Goal: Task Accomplishment & Management: Complete application form

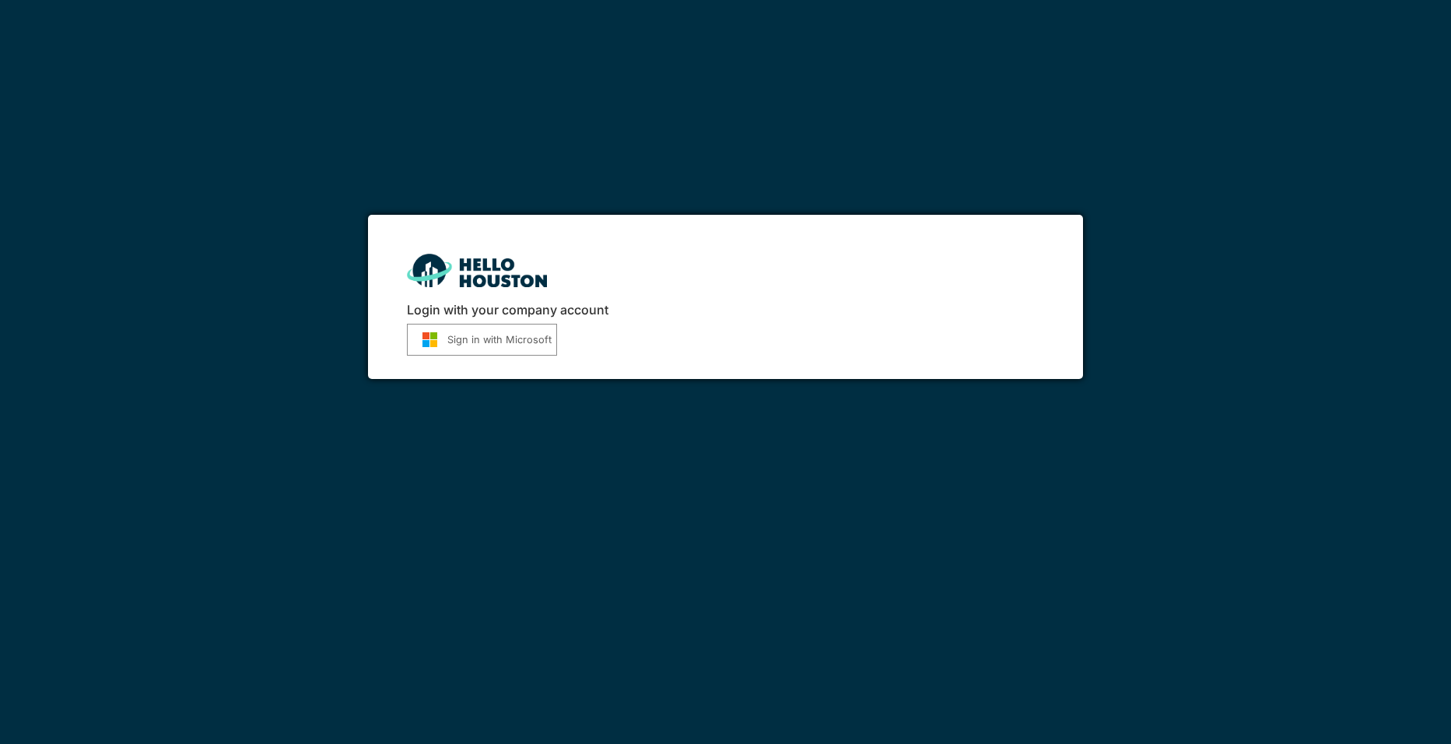
click at [458, 338] on button "Sign in with Microsoft" at bounding box center [482, 340] width 150 height 32
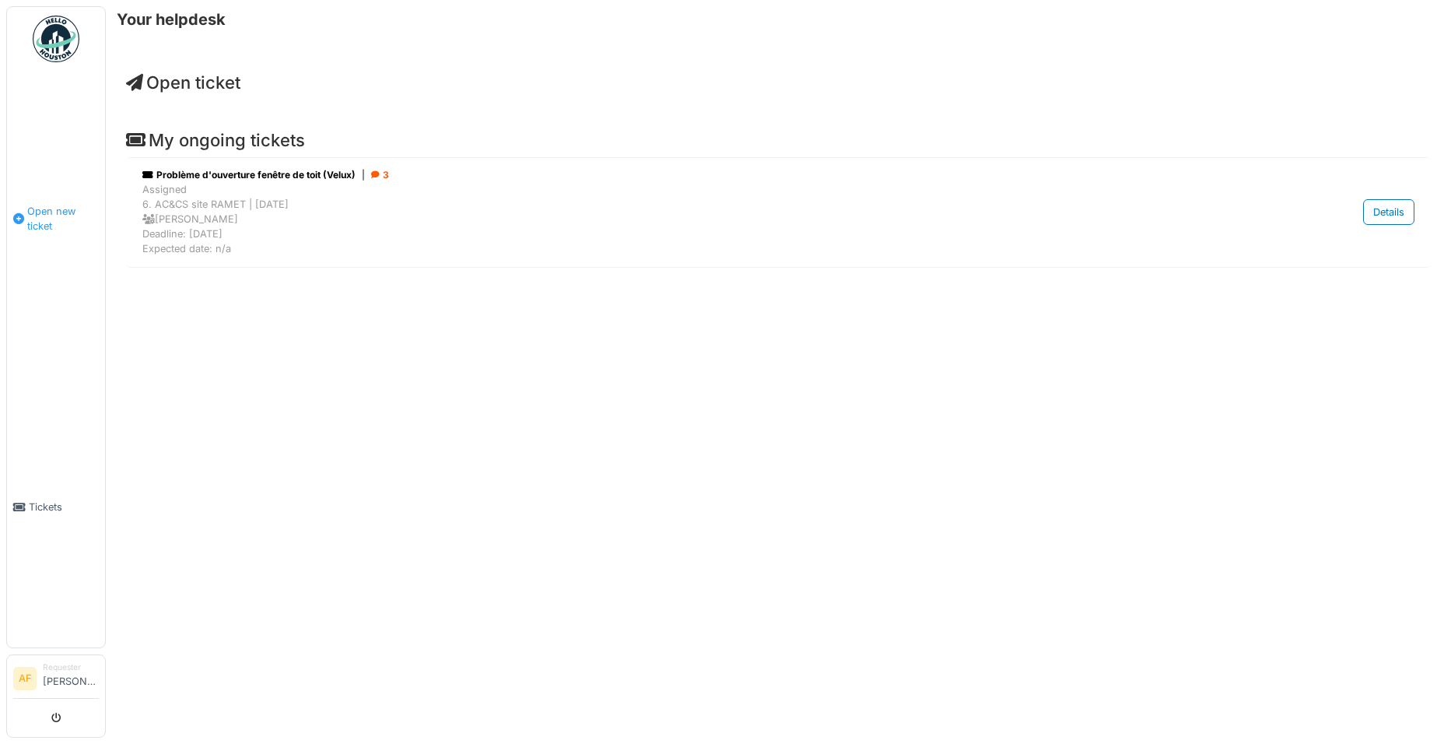
click at [19, 213] on icon at bounding box center [18, 218] width 11 height 11
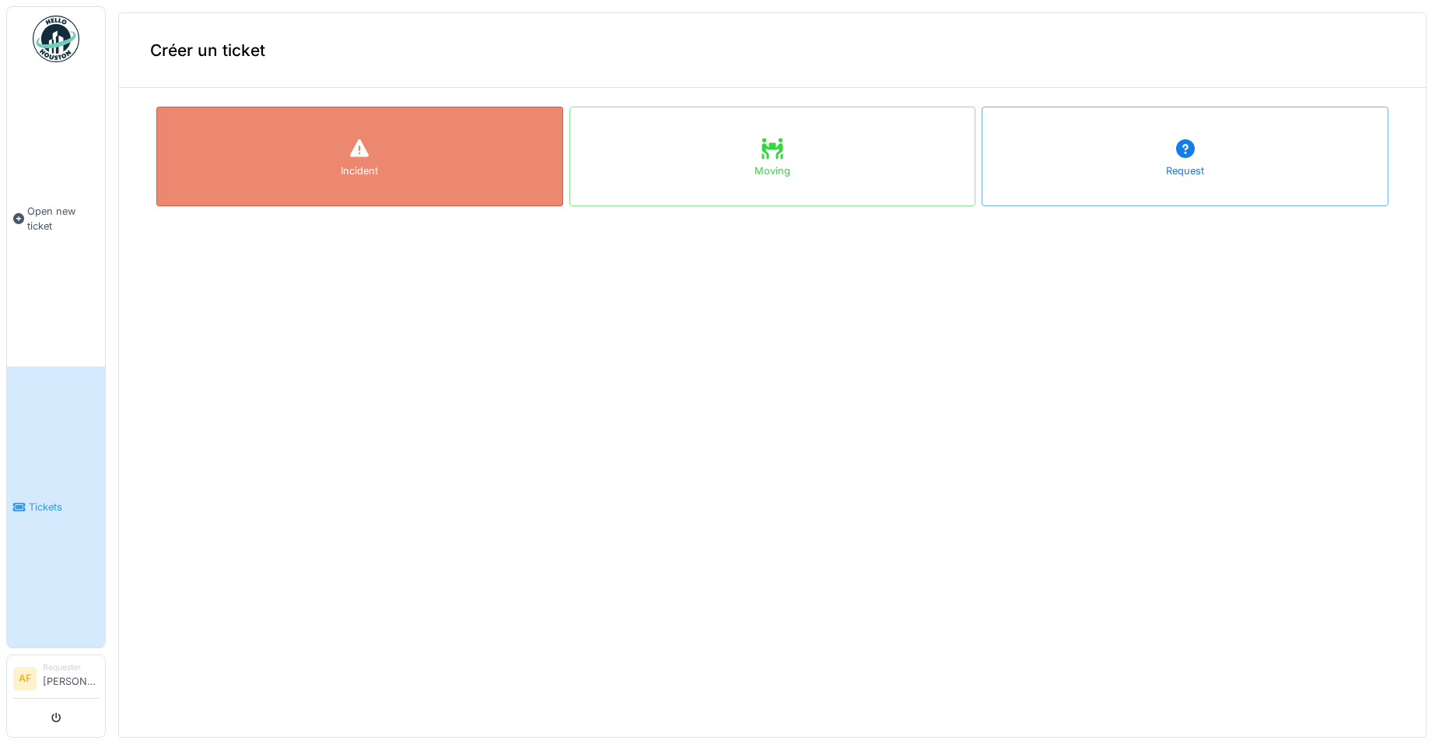
click at [350, 155] on icon at bounding box center [359, 148] width 19 height 18
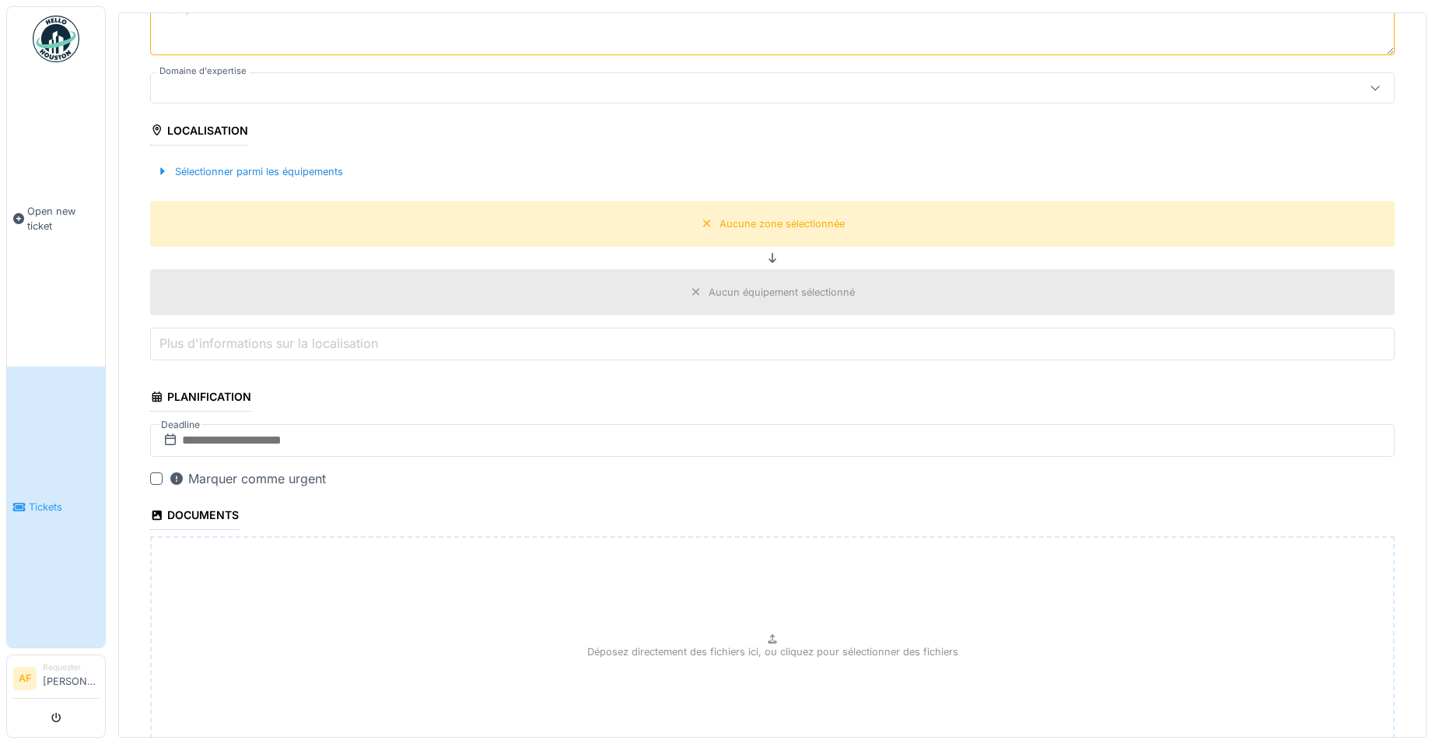
scroll to position [389, 0]
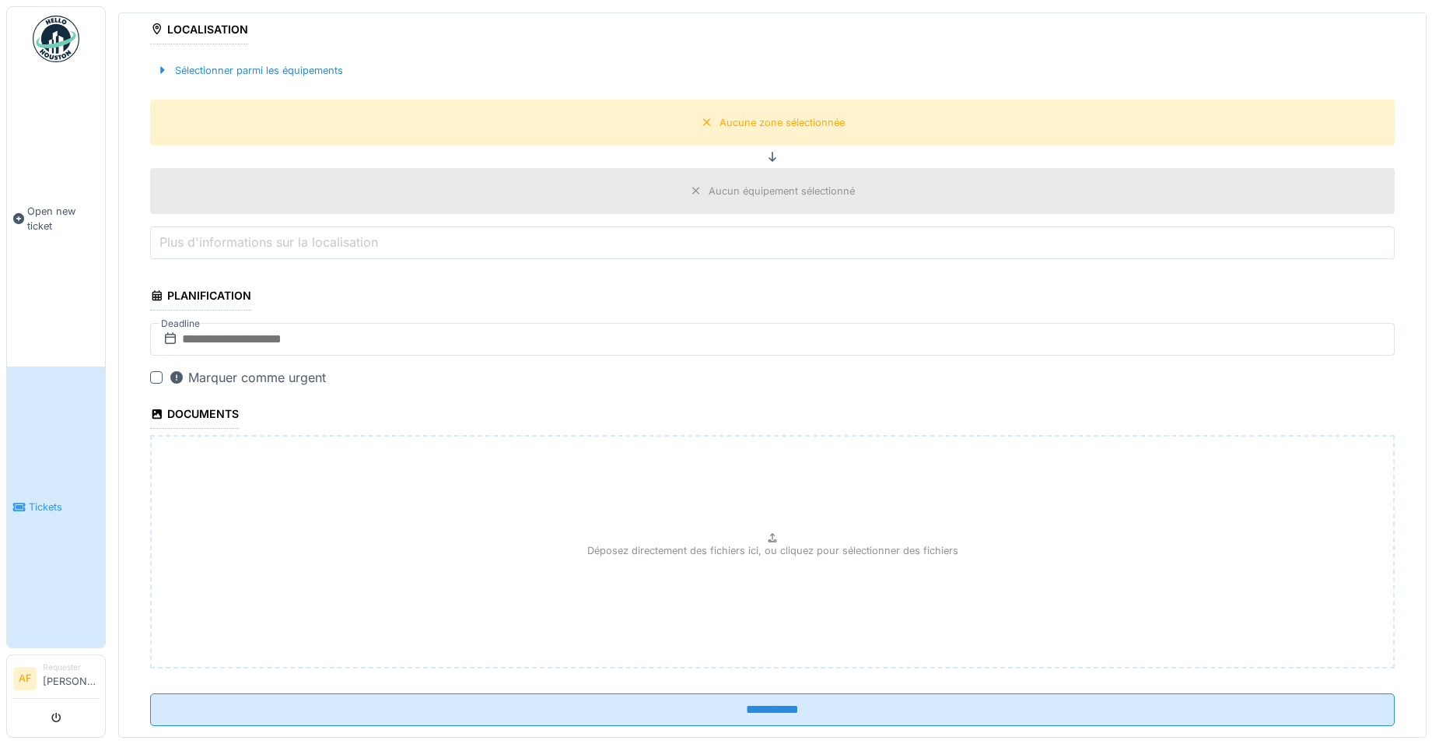
click at [317, 475] on div "Déposez directement des fichiers ici, ou cliquez pour sélectionner des fichiers" at bounding box center [772, 551] width 1245 height 233
click at [735, 552] on p "Déposez directement des fichiers ici, ou cliquez pour sélectionner des fichiers" at bounding box center [772, 550] width 371 height 15
type input "**********"
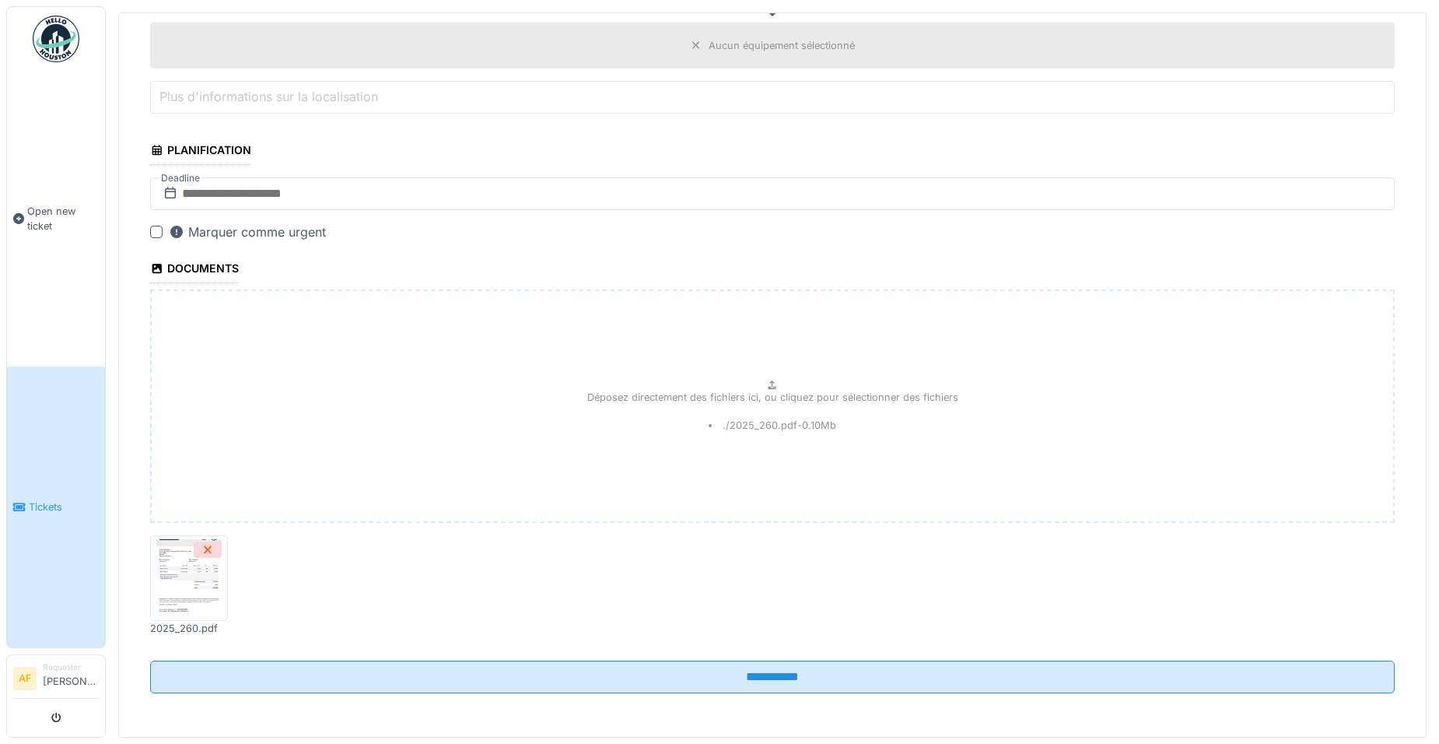
scroll to position [301, 0]
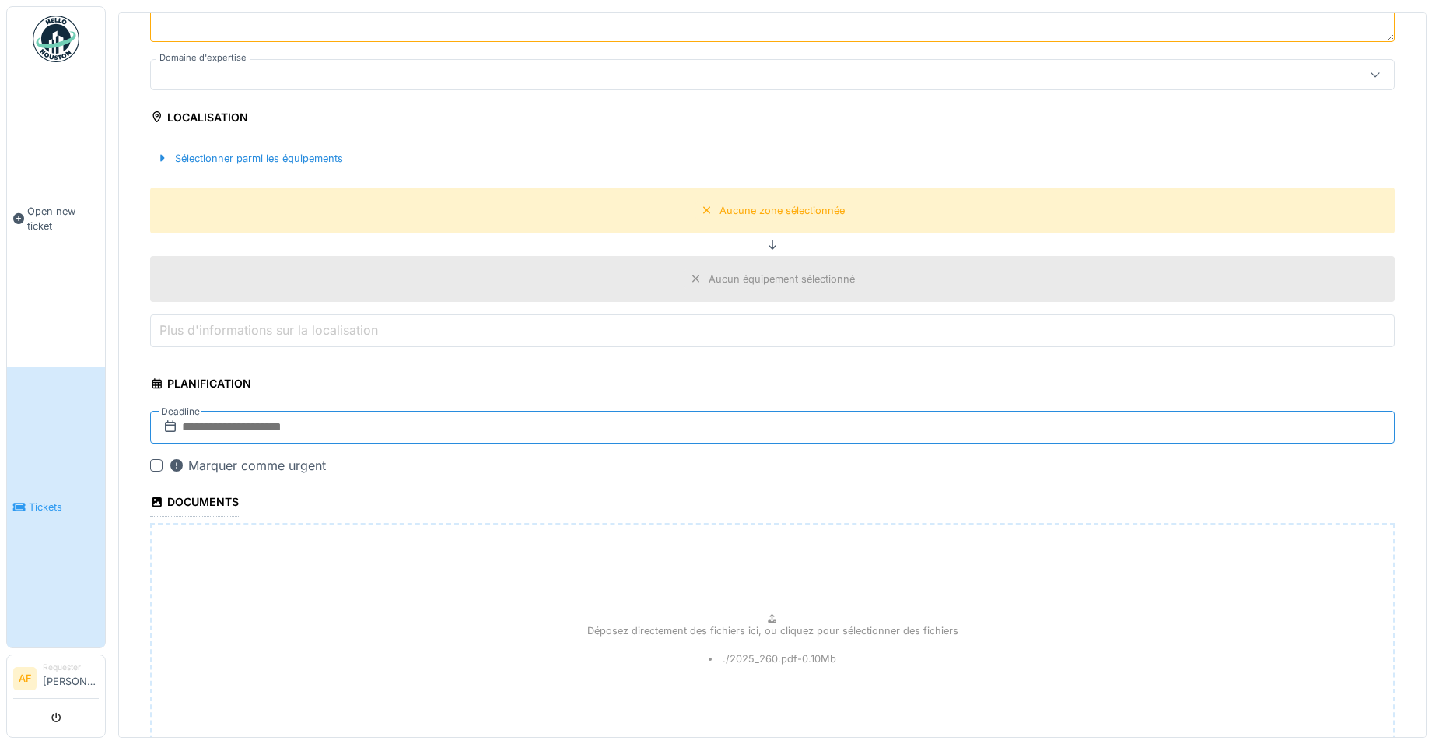
click at [223, 424] on input "text" at bounding box center [772, 427] width 1245 height 33
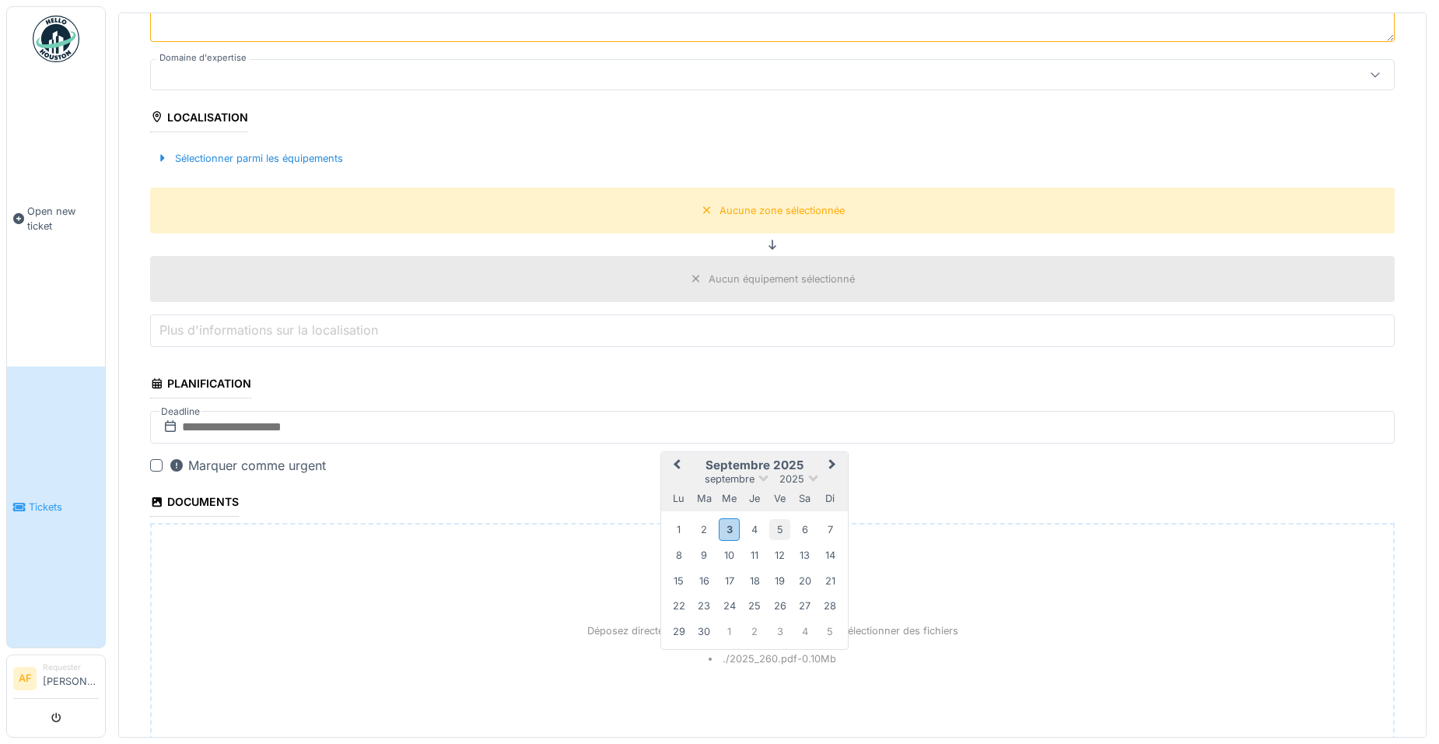
click at [781, 534] on div "5" at bounding box center [780, 529] width 21 height 21
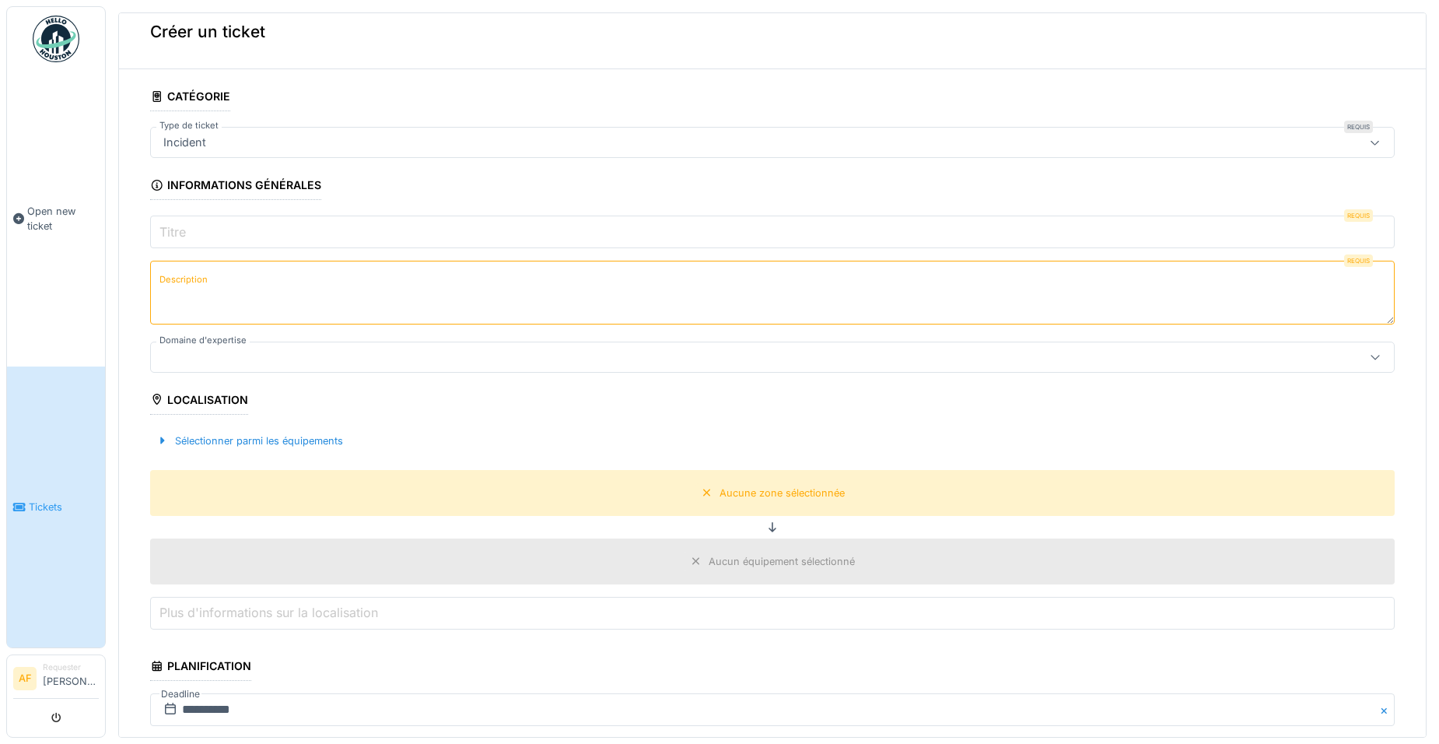
scroll to position [0, 0]
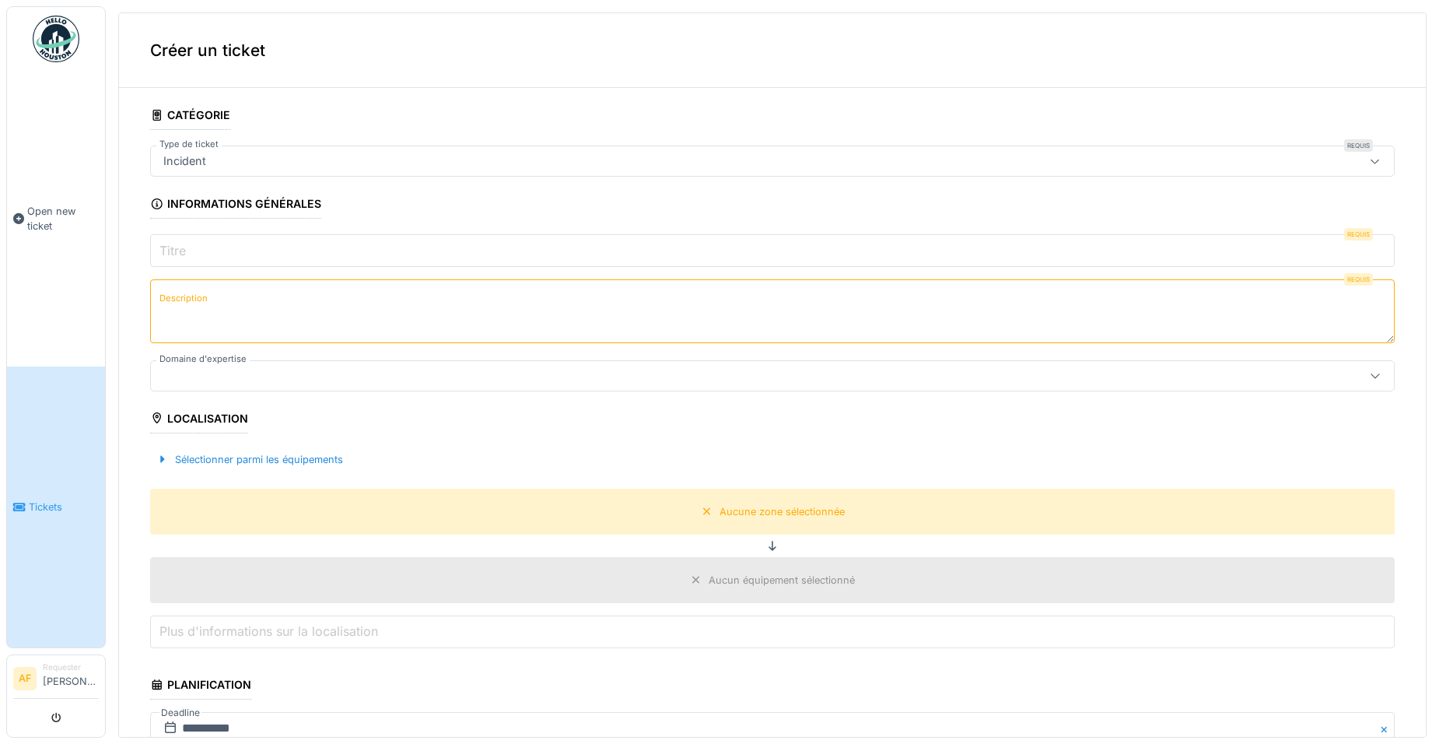
click at [184, 240] on input "Titre" at bounding box center [772, 250] width 1245 height 33
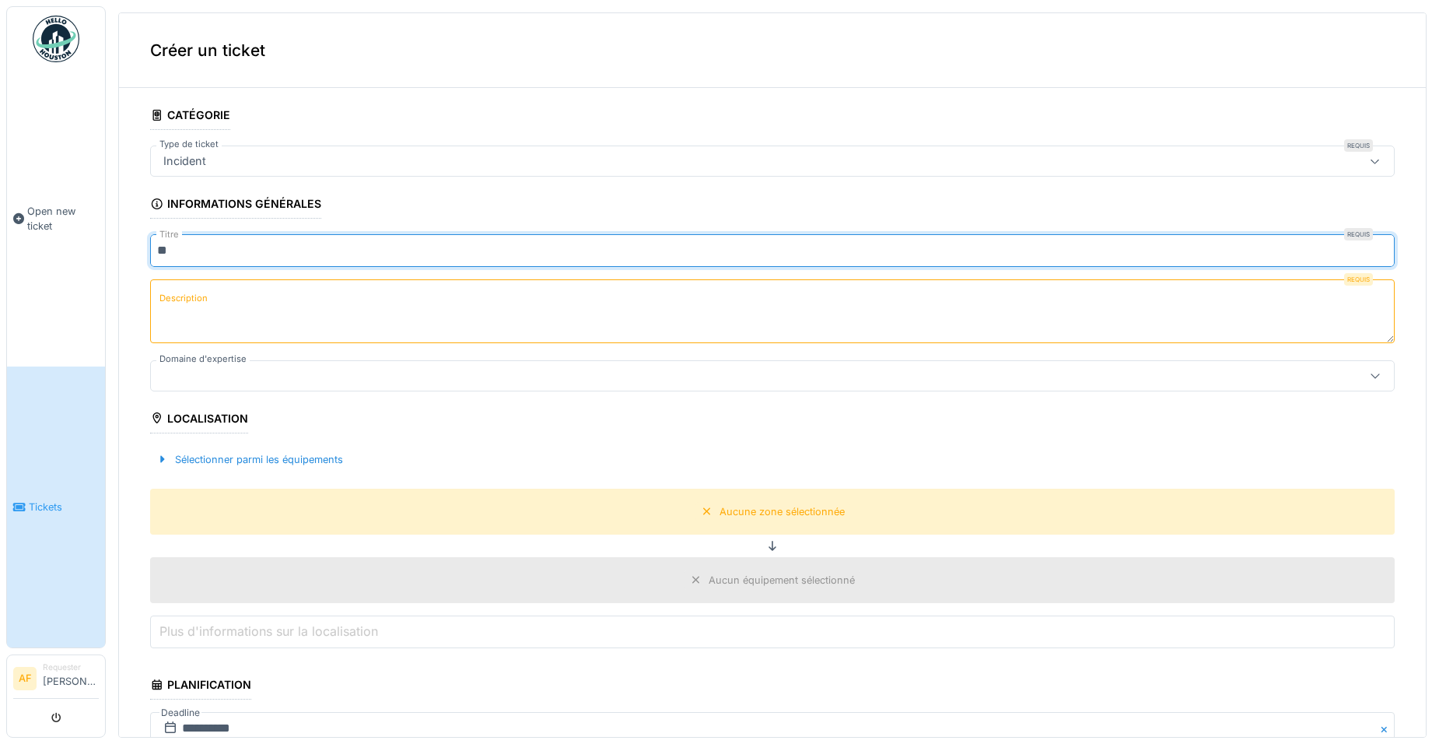
type input "*"
type input "**********"
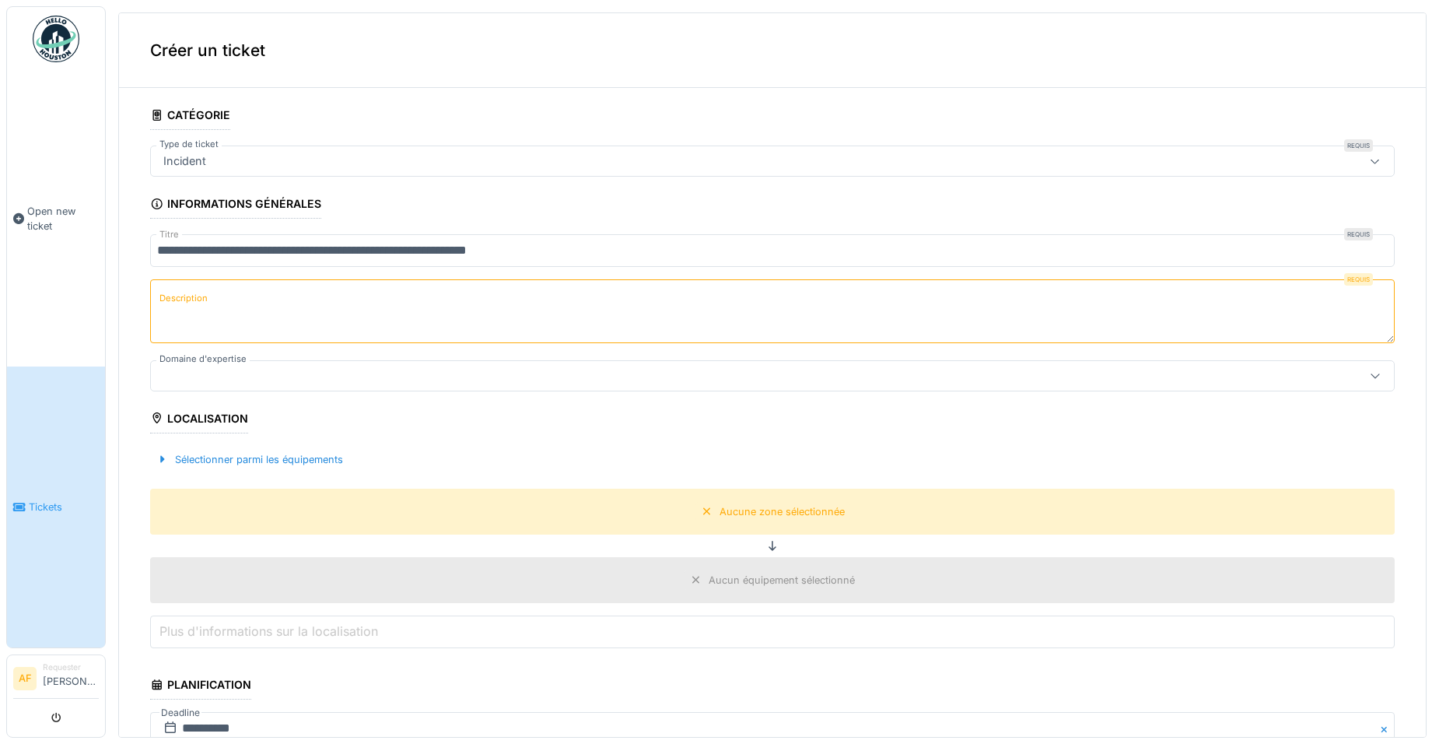
click at [198, 292] on label "Description" at bounding box center [183, 298] width 54 height 19
click at [198, 292] on textarea "Description" at bounding box center [772, 311] width 1245 height 64
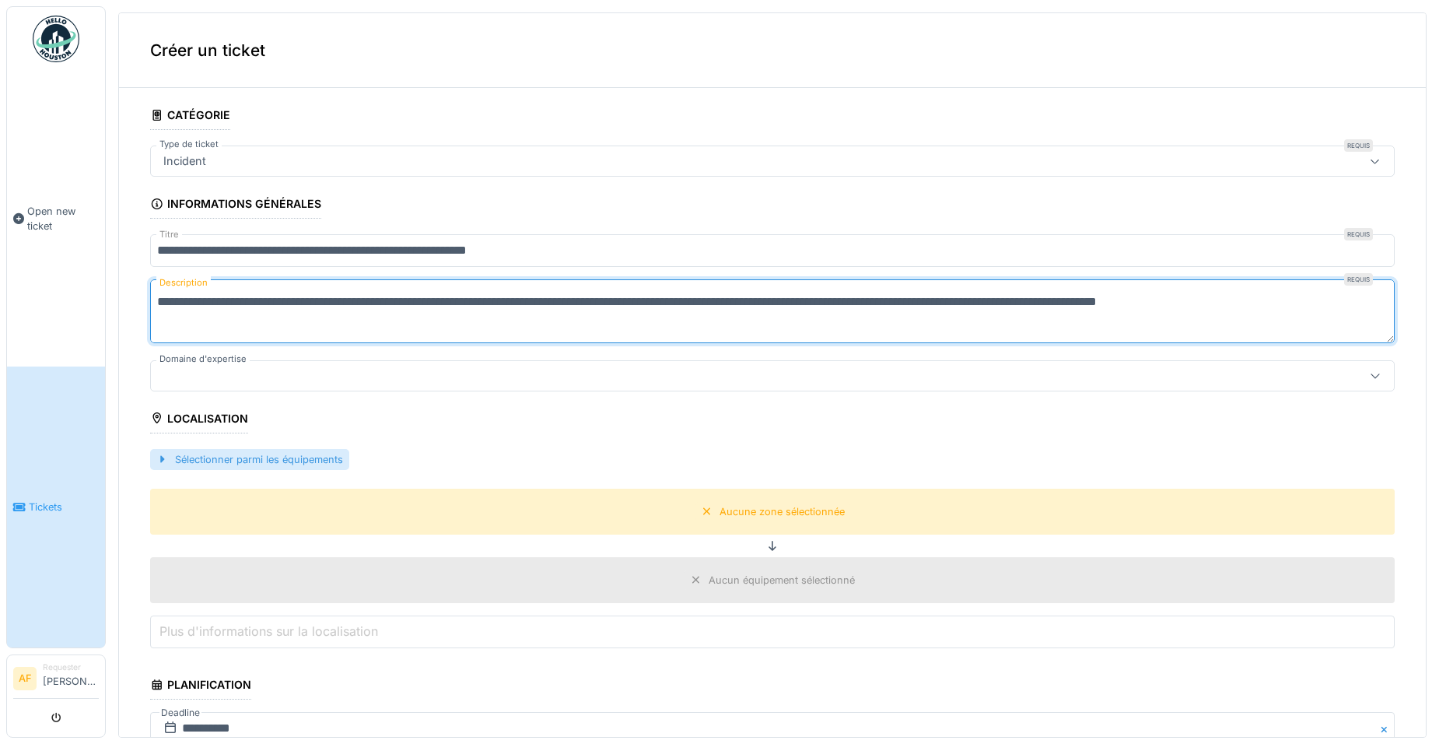
type textarea "**********"
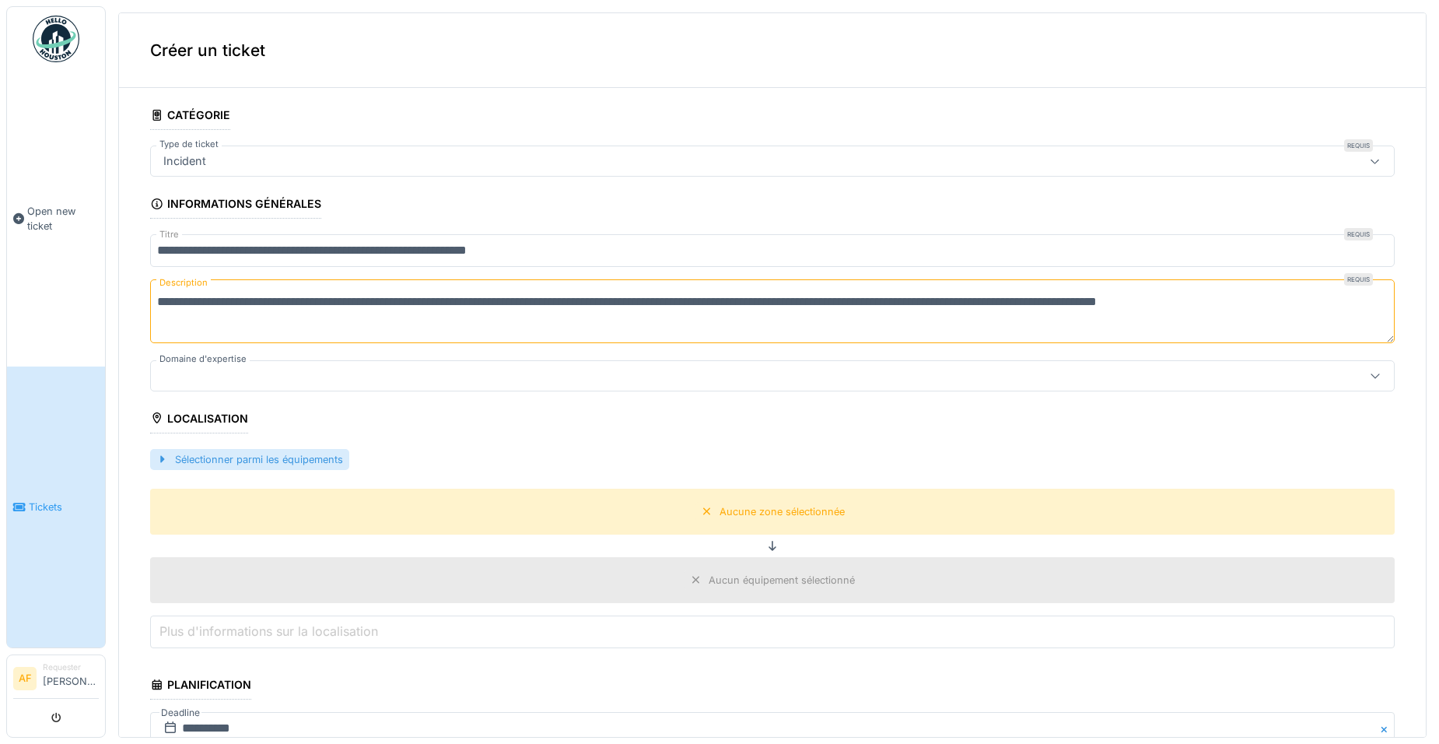
click at [198, 458] on div "Sélectionner parmi les équipements" at bounding box center [249, 459] width 199 height 21
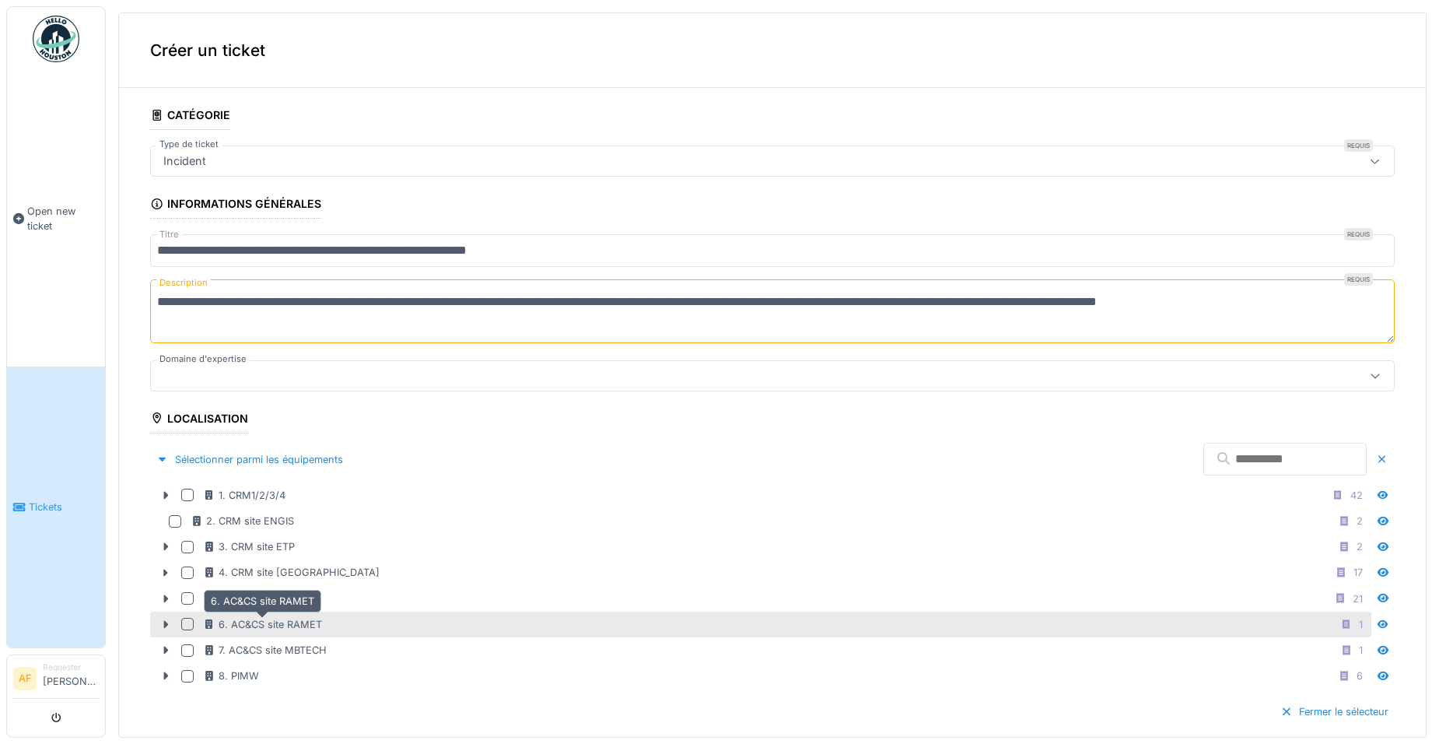
click at [244, 625] on div "6. AC&CS site RAMET" at bounding box center [262, 624] width 119 height 15
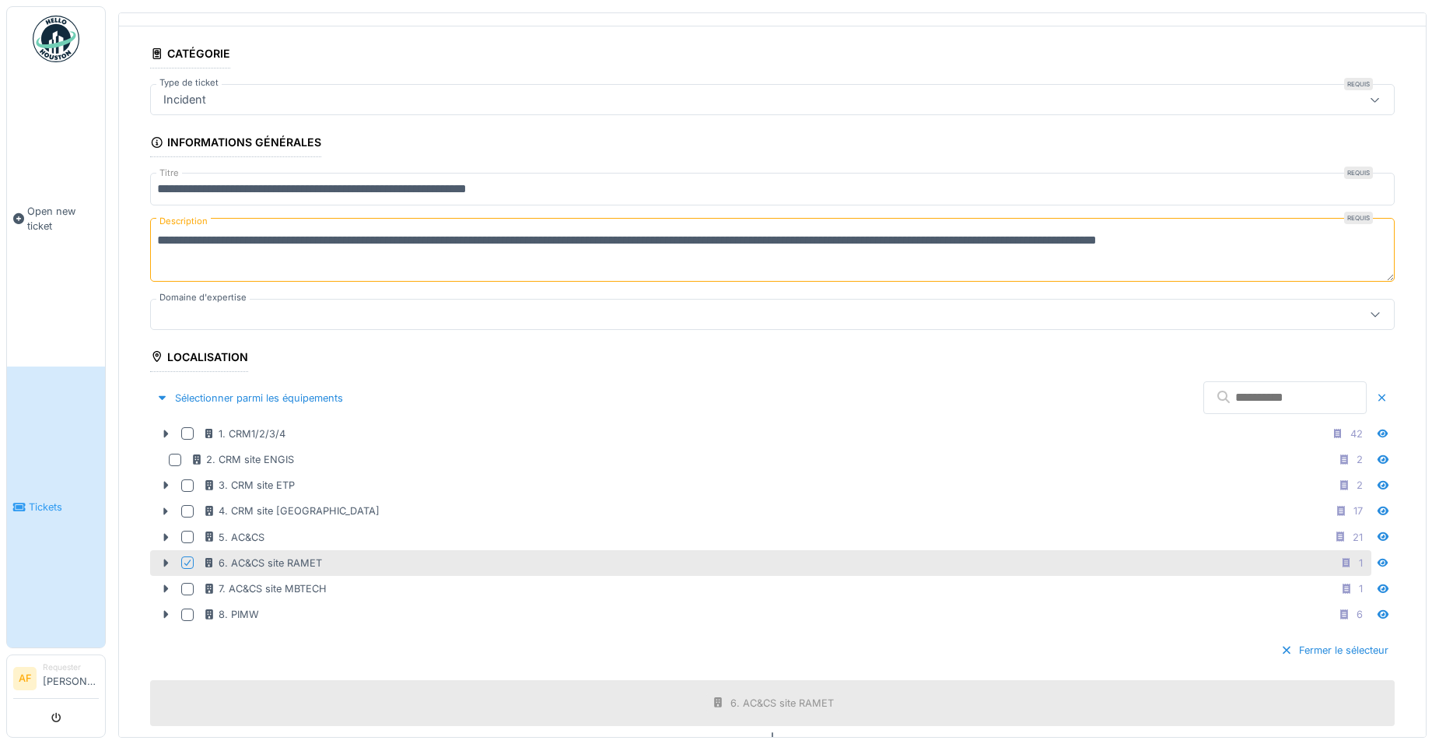
scroll to position [545, 0]
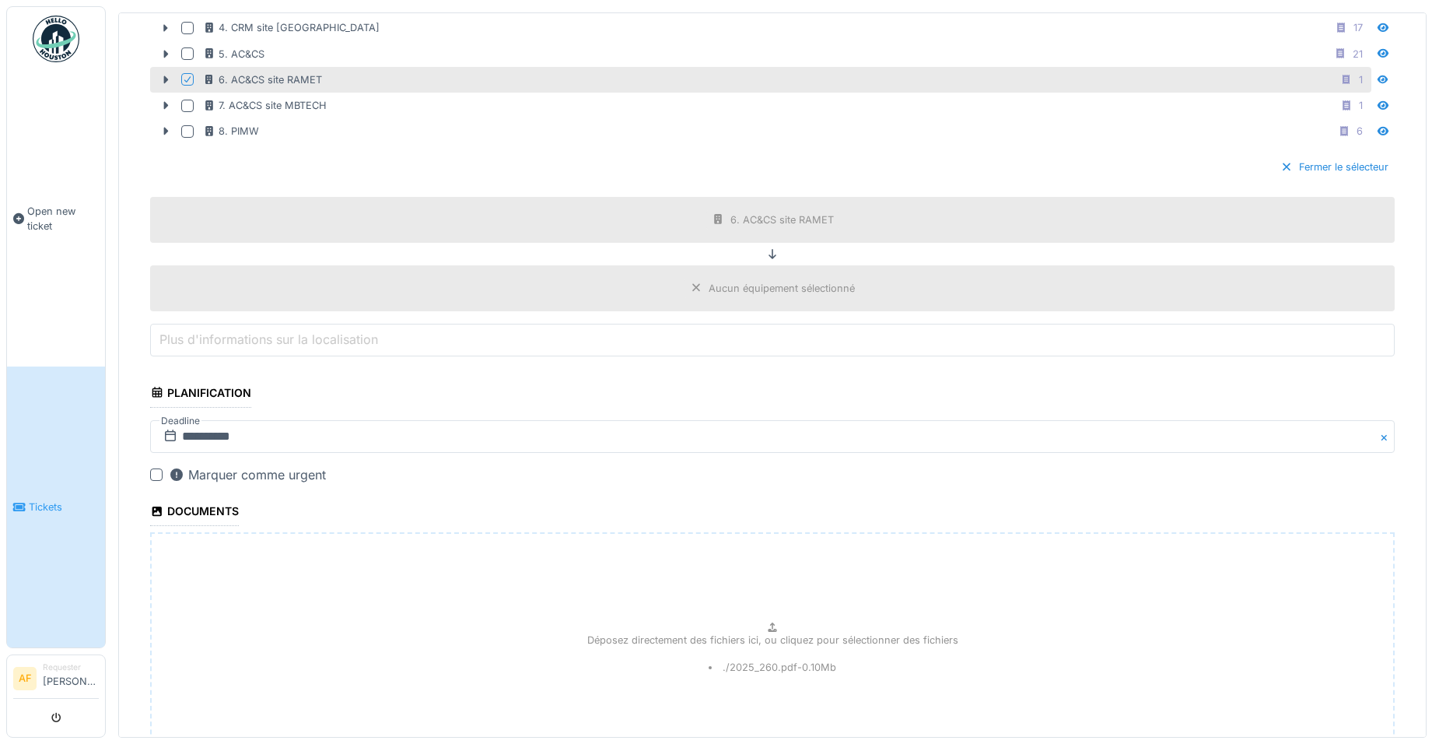
click at [375, 339] on label "Plus d'informations sur la localisation" at bounding box center [268, 339] width 225 height 19
click at [375, 339] on input "Plus d'informations sur la localisation" at bounding box center [772, 340] width 1245 height 33
click at [709, 284] on div "Aucun équipement sélectionné" at bounding box center [782, 288] width 146 height 15
click at [764, 282] on div "Aucun équipement sélectionné" at bounding box center [782, 288] width 146 height 15
click at [1332, 165] on div "Fermer le sélecteur" at bounding box center [1335, 166] width 121 height 21
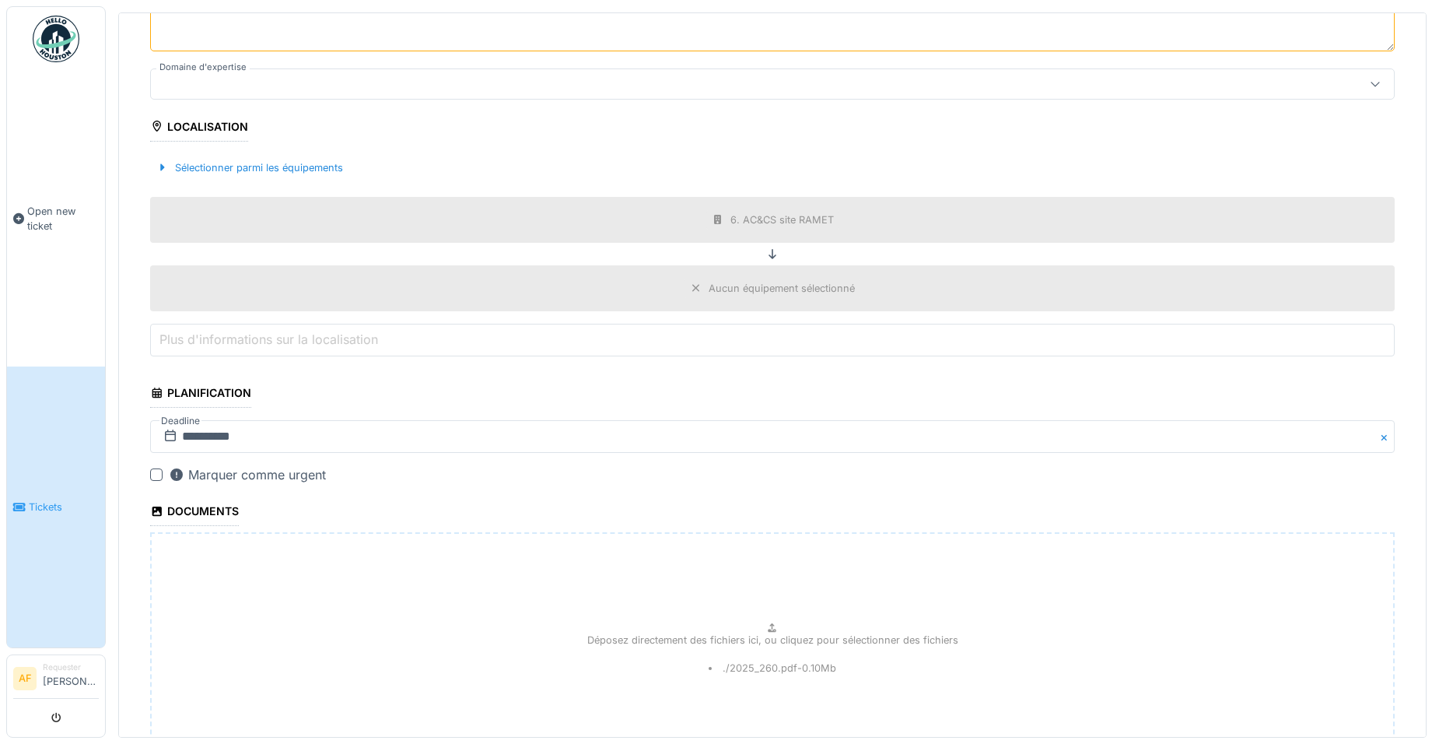
scroll to position [58, 0]
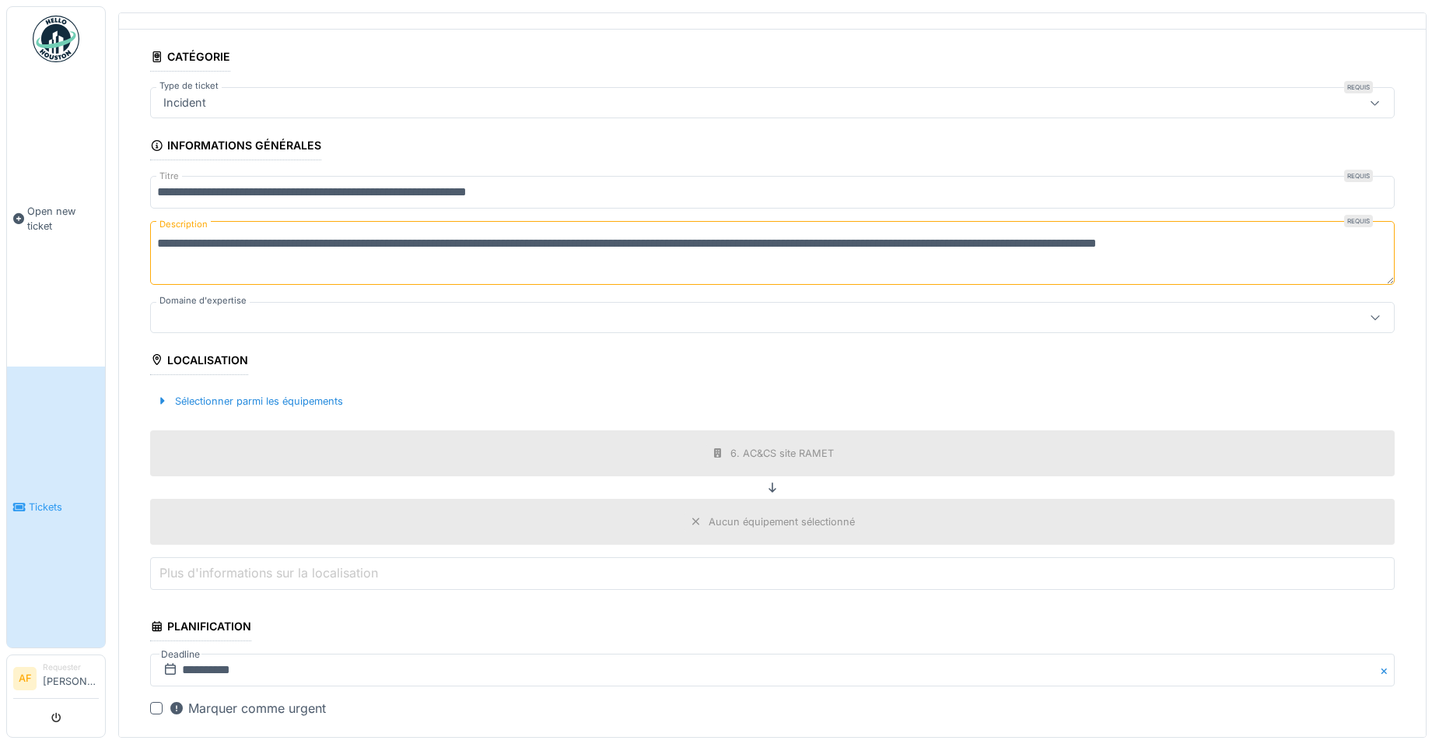
click at [728, 521] on div "Aucun équipement sélectionné" at bounding box center [782, 521] width 146 height 15
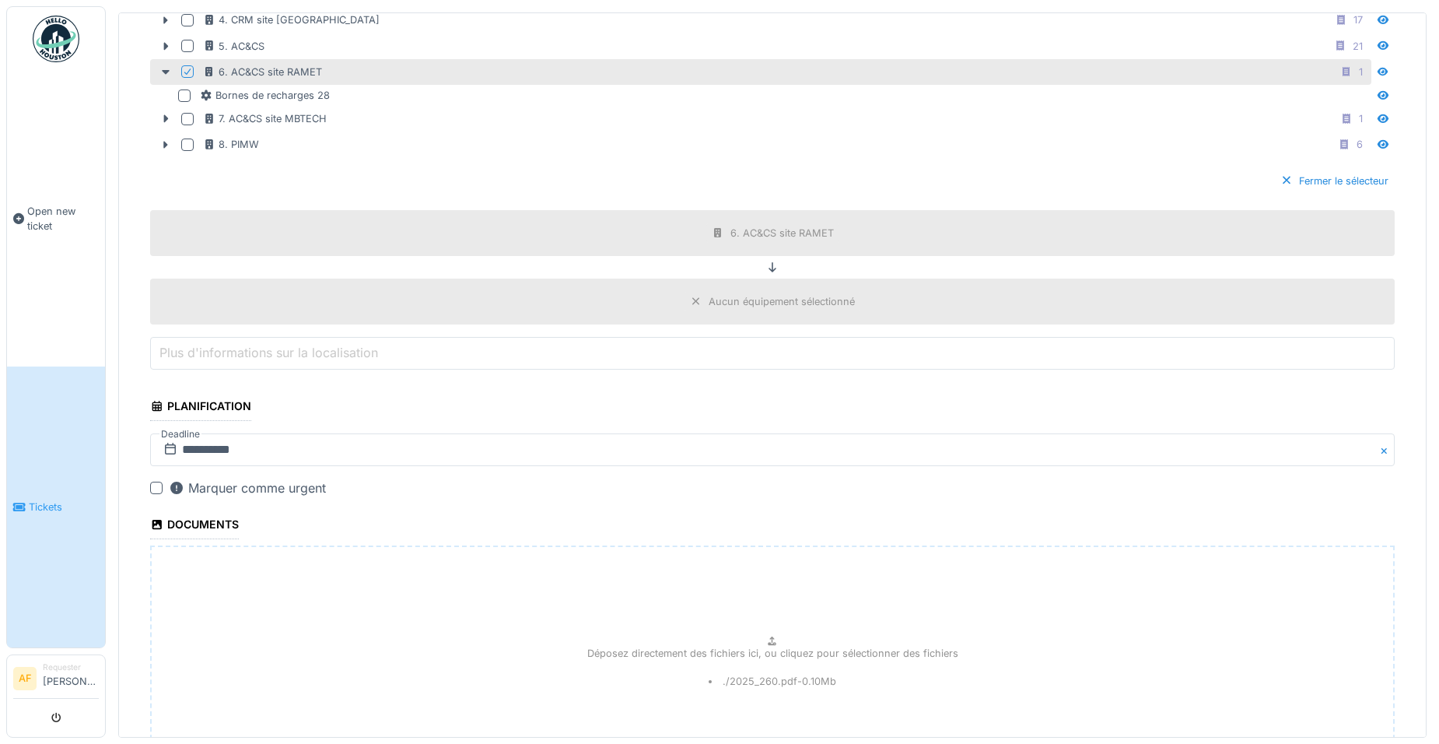
scroll to position [525, 0]
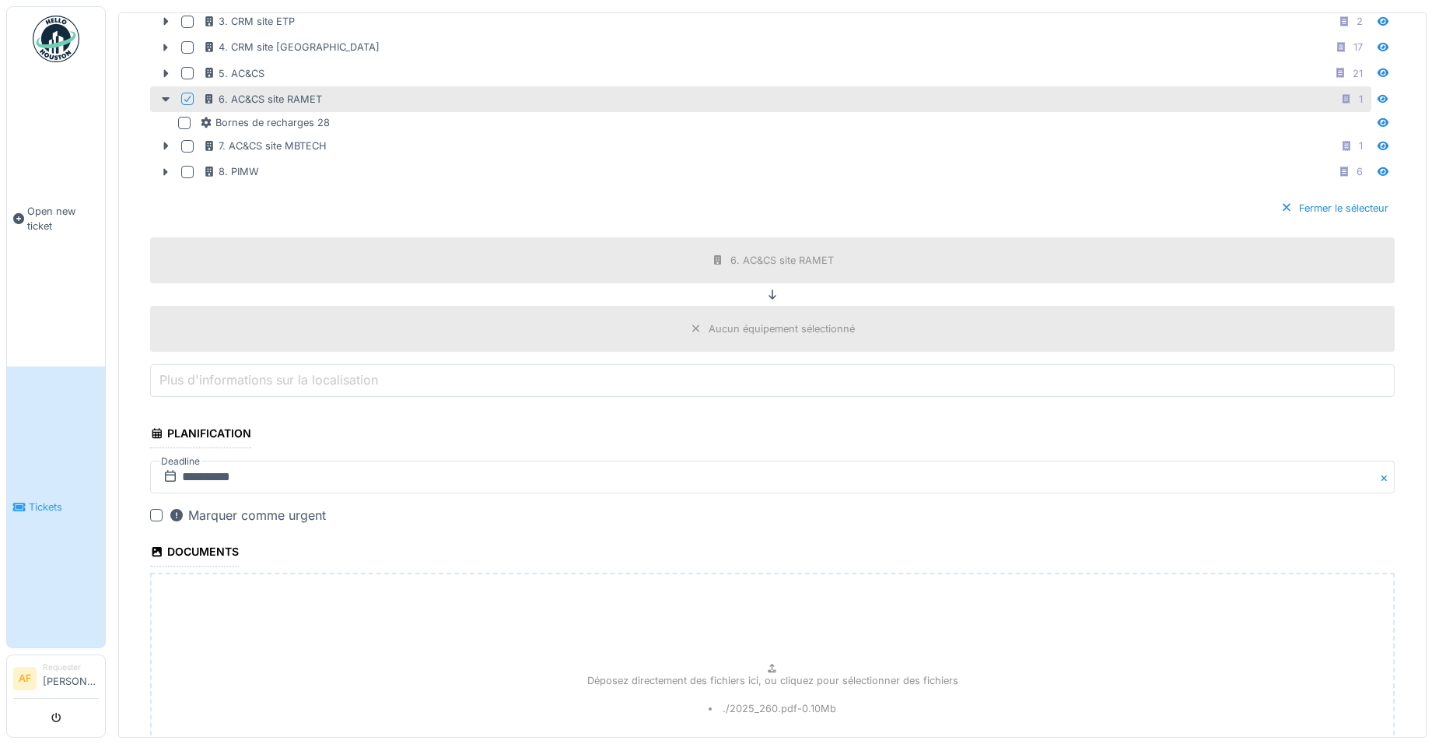
click at [786, 324] on div "Aucun équipement sélectionné" at bounding box center [782, 328] width 146 height 15
click at [1295, 209] on div "Fermer le sélecteur" at bounding box center [1335, 208] width 121 height 21
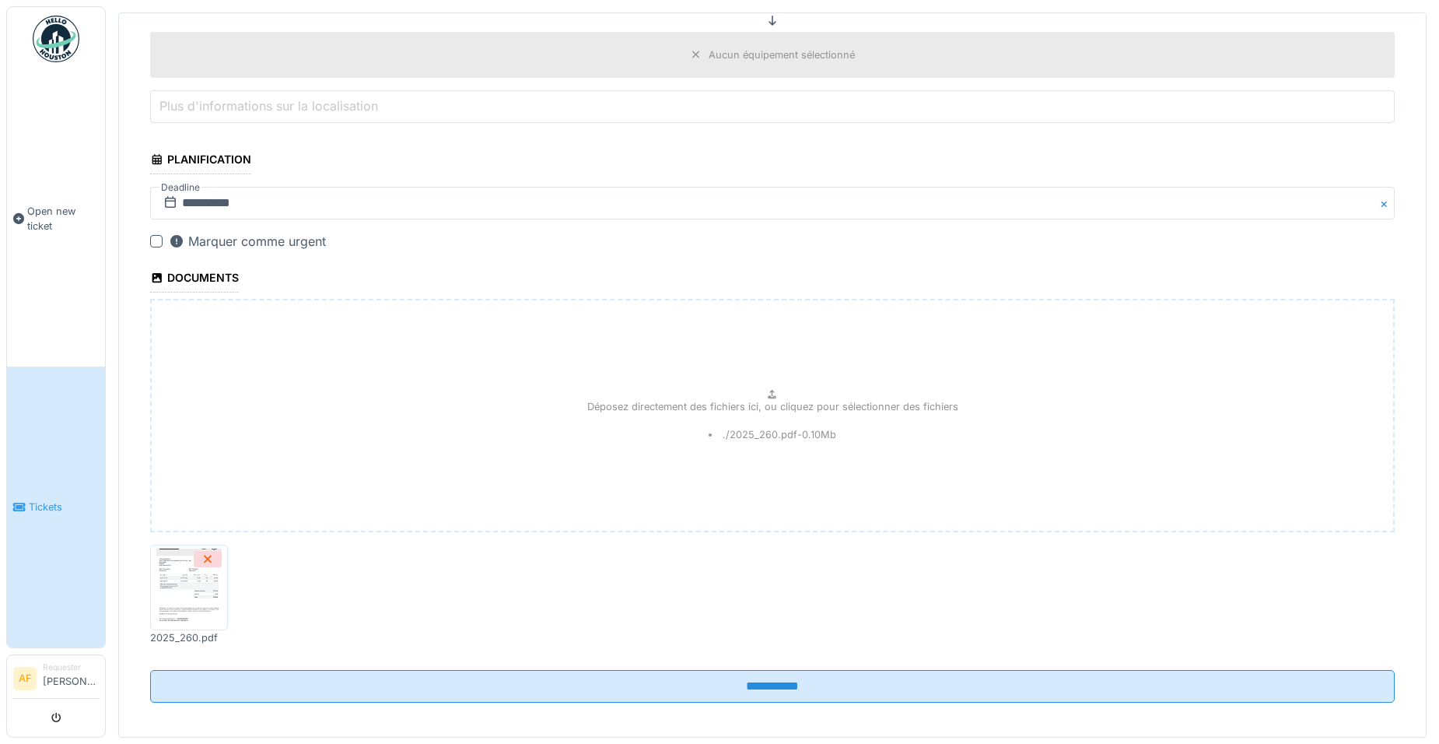
scroll to position [251, 0]
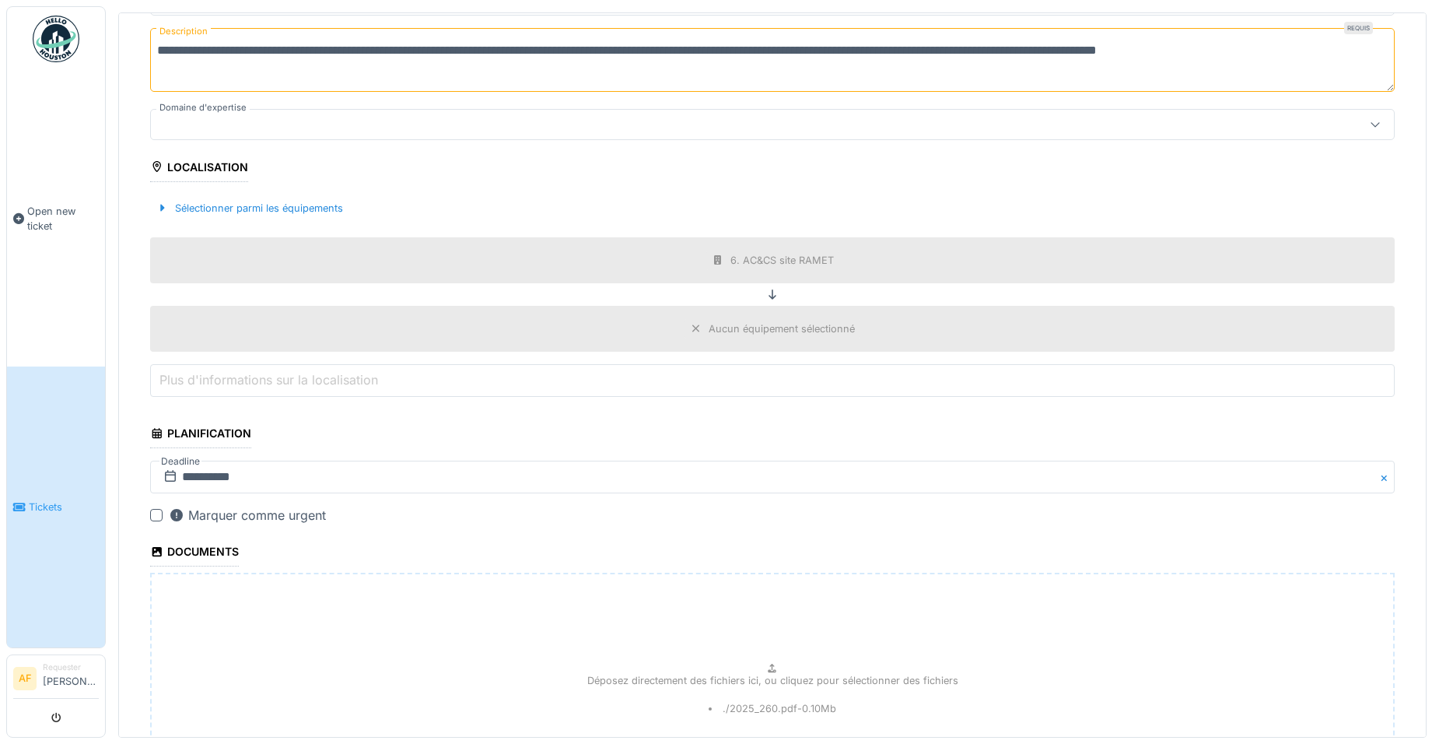
click at [413, 384] on input "Plus d'informations sur la localisation" at bounding box center [772, 380] width 1245 height 33
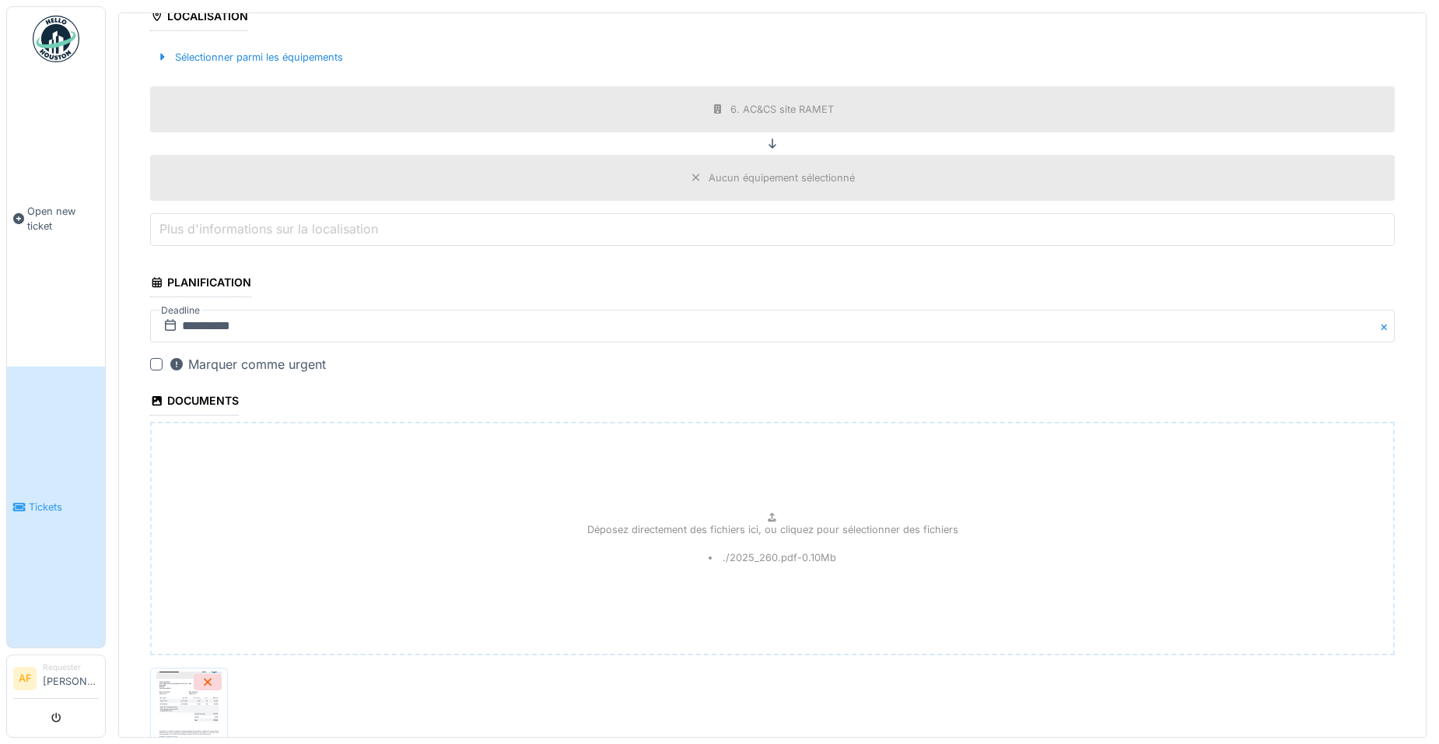
scroll to position [301, 0]
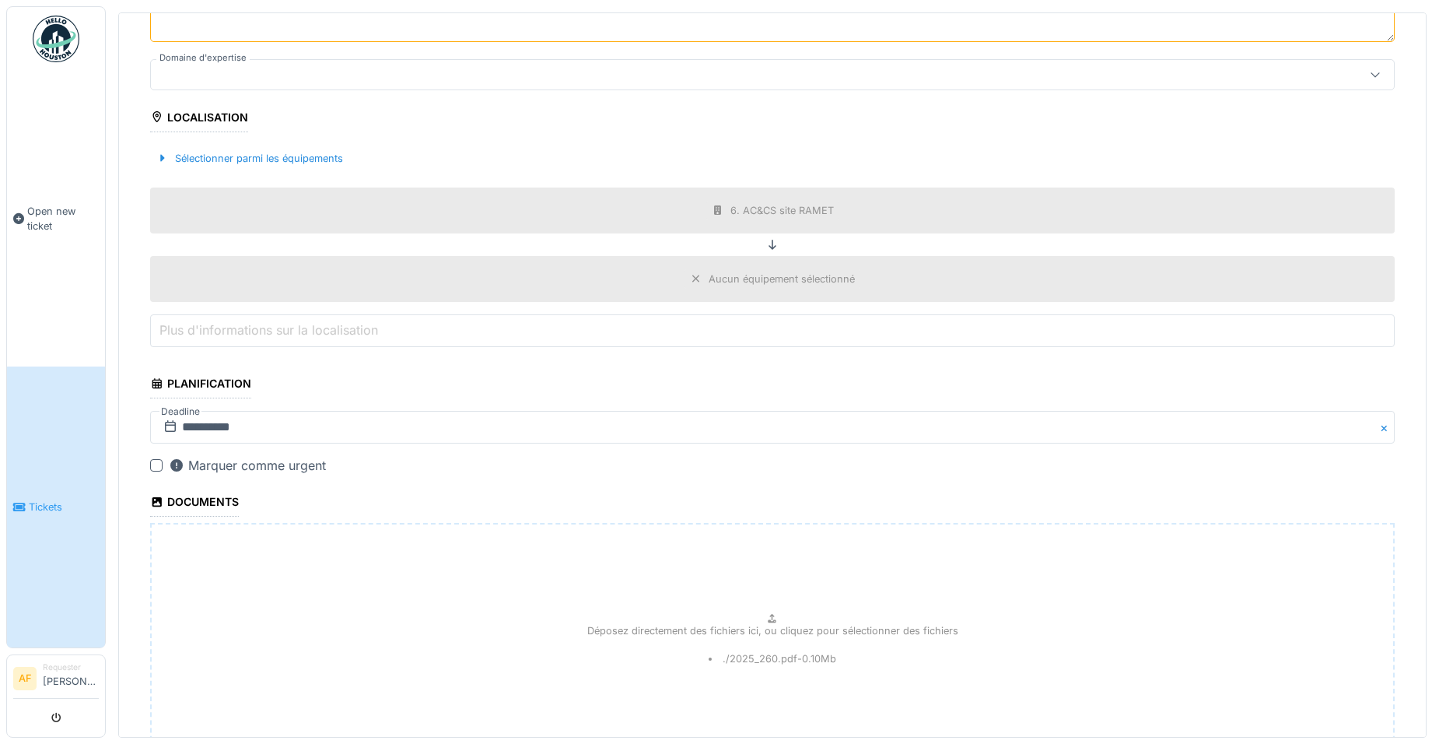
click at [230, 330] on label "Plus d'informations sur la localisation" at bounding box center [268, 330] width 225 height 19
click at [230, 330] on input "Plus d'informations sur la localisation" at bounding box center [772, 330] width 1245 height 33
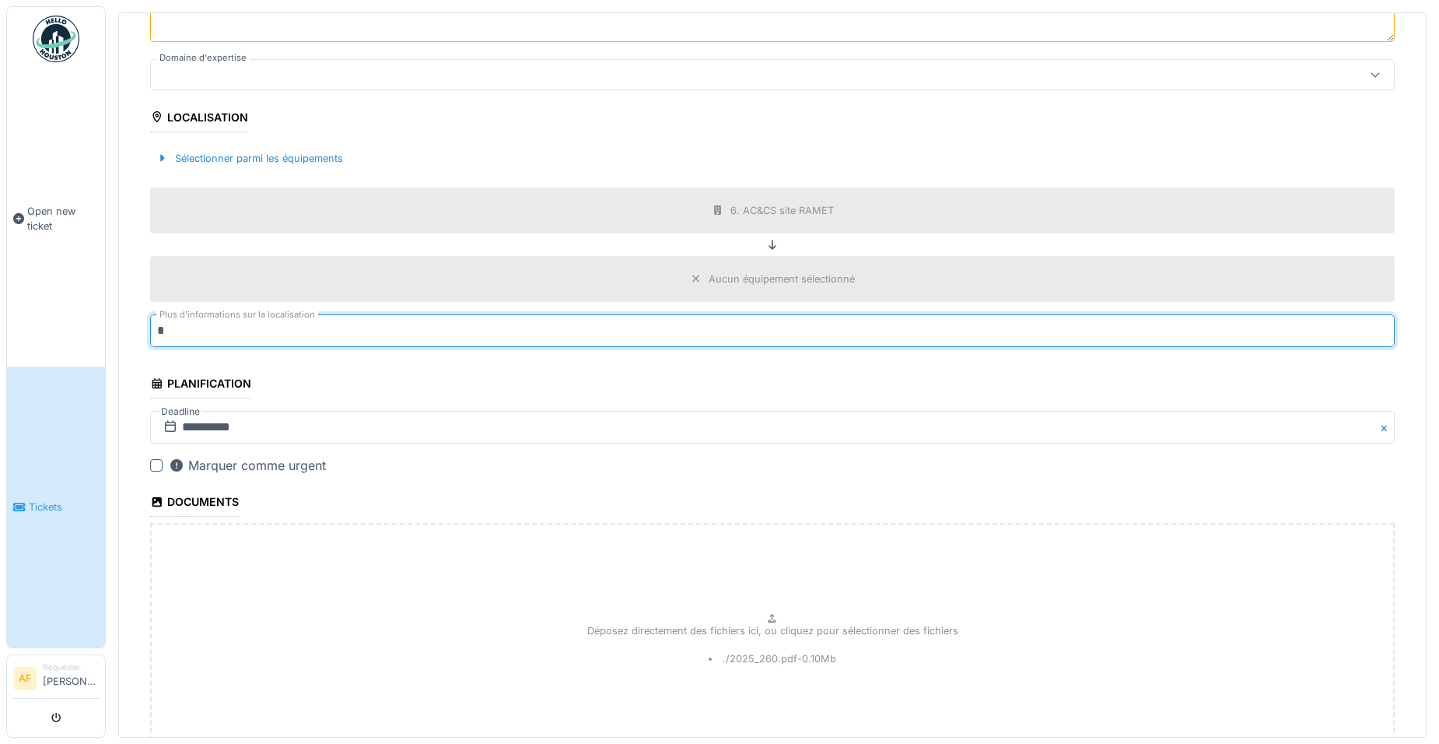
type input "**********"
click at [259, 588] on div "Déposez directement des fichiers ici, ou cliquez pour sélectionner des fichiers…" at bounding box center [772, 639] width 1245 height 233
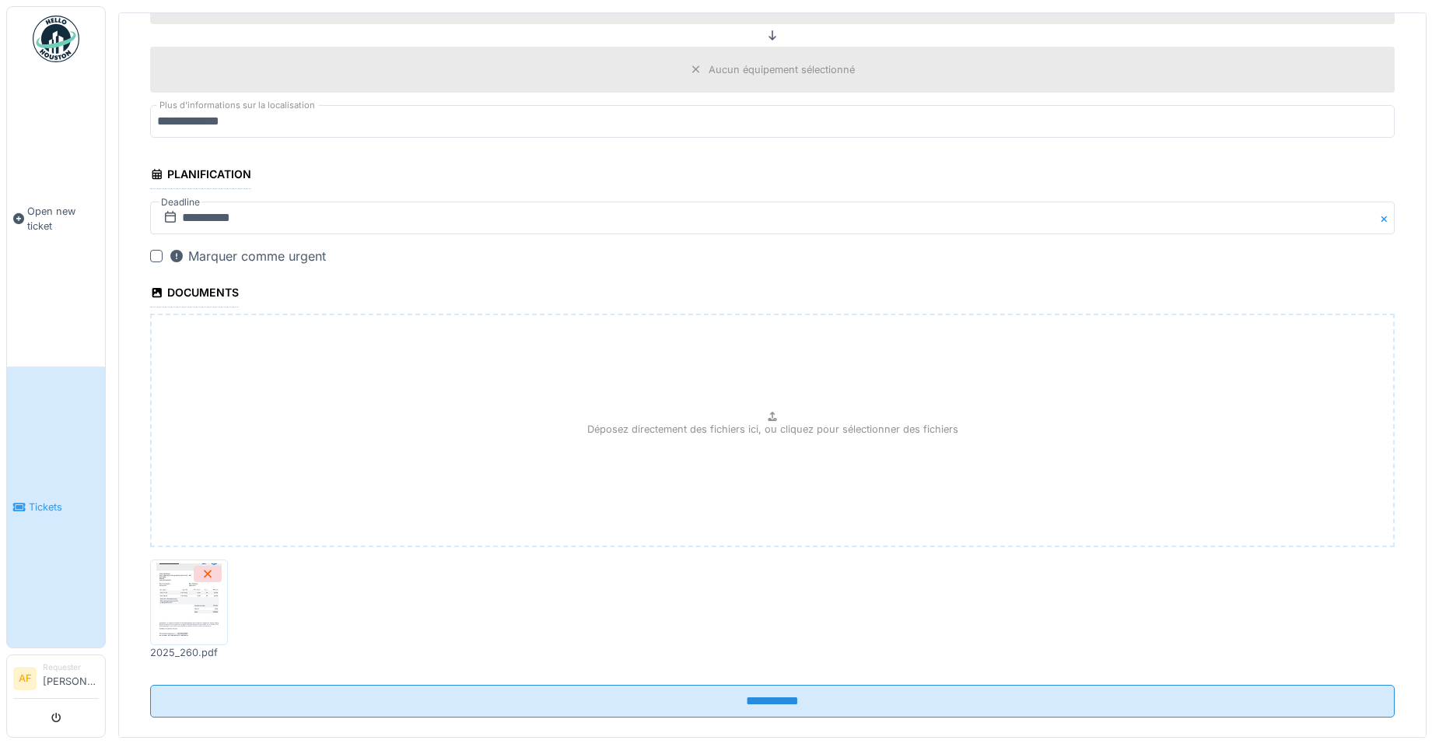
scroll to position [535, 0]
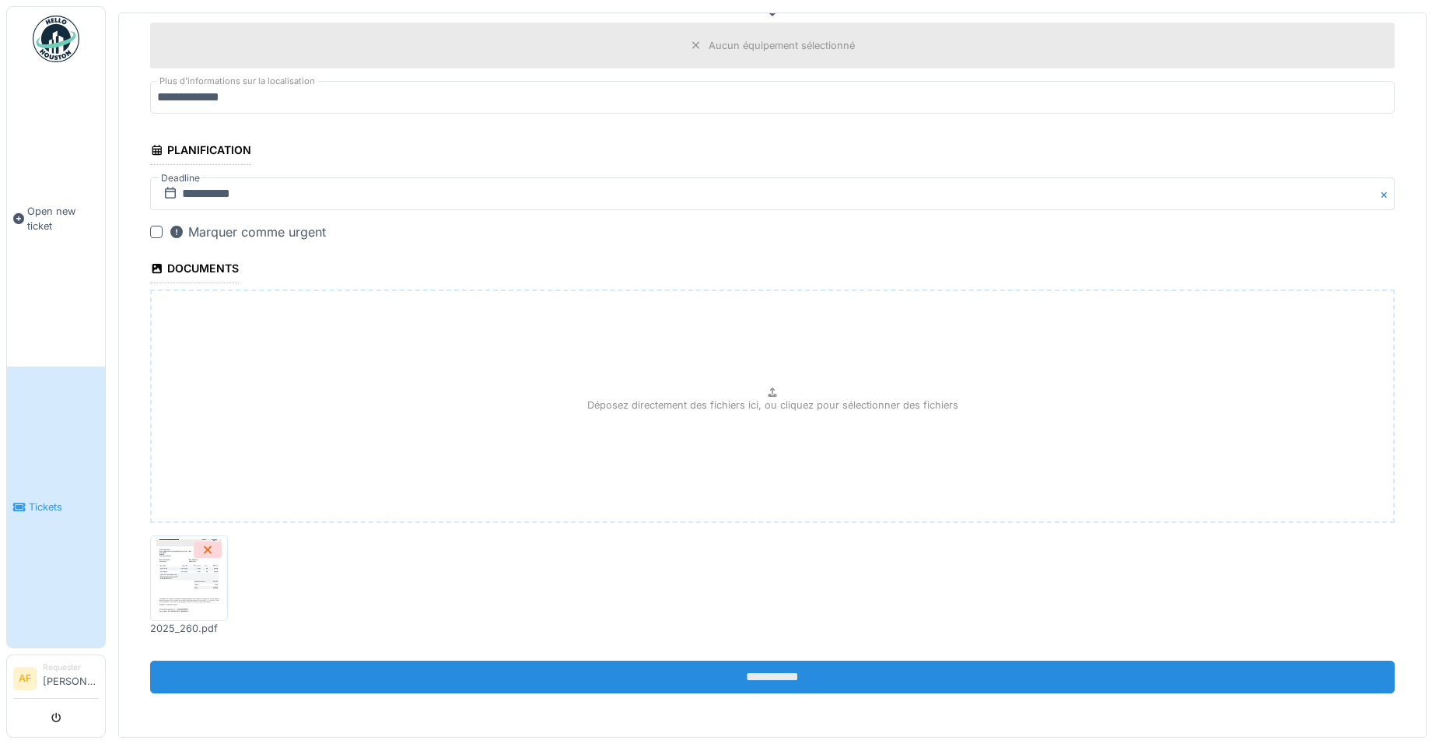
click at [757, 671] on input "**********" at bounding box center [772, 677] width 1245 height 33
